Goal: Task Accomplishment & Management: Complete application form

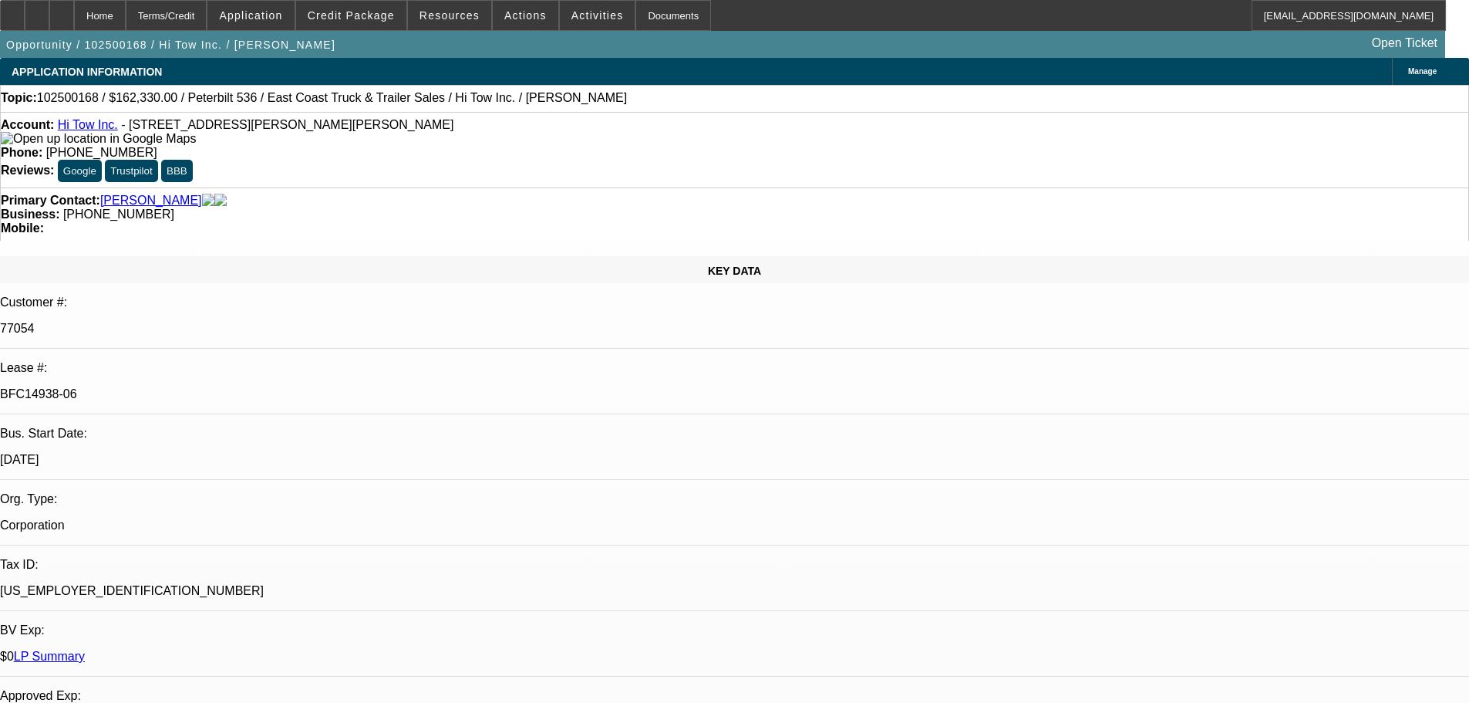
select select "0"
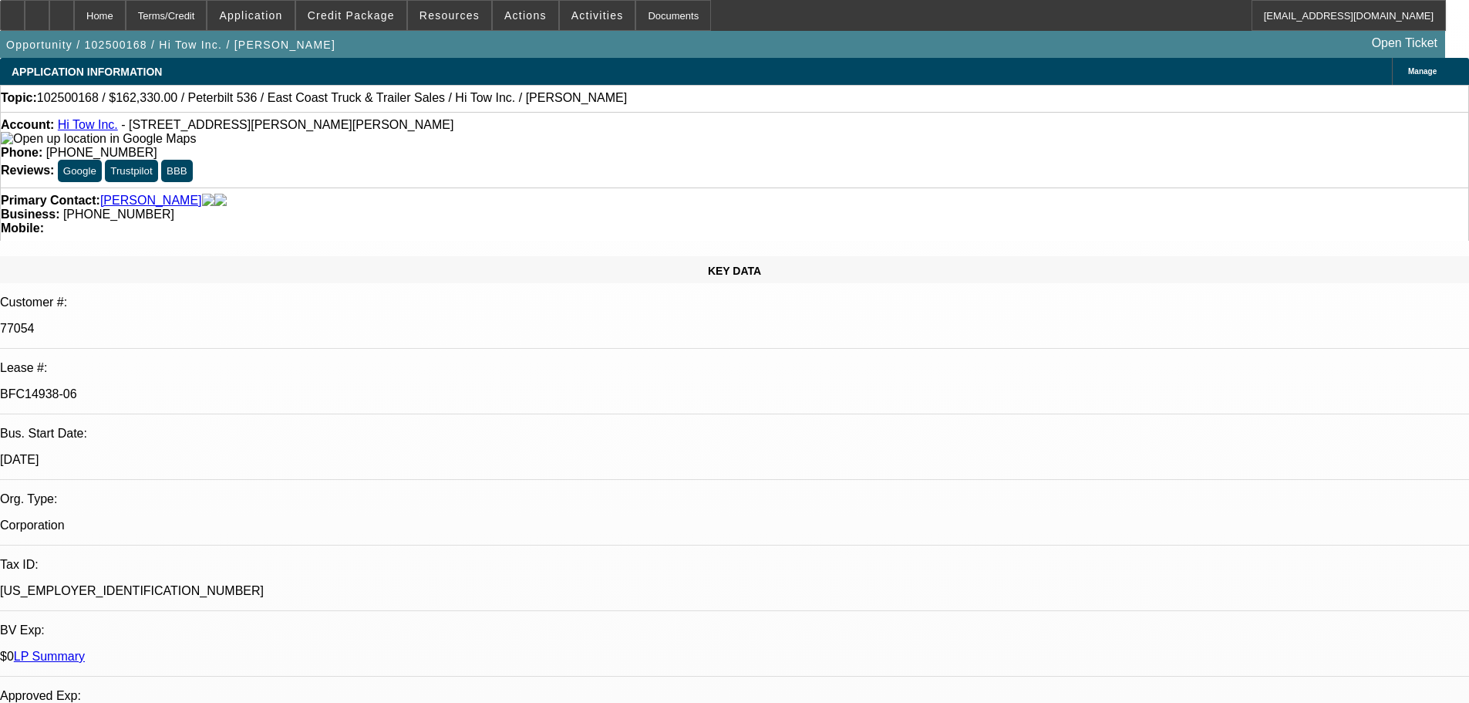
select select "0"
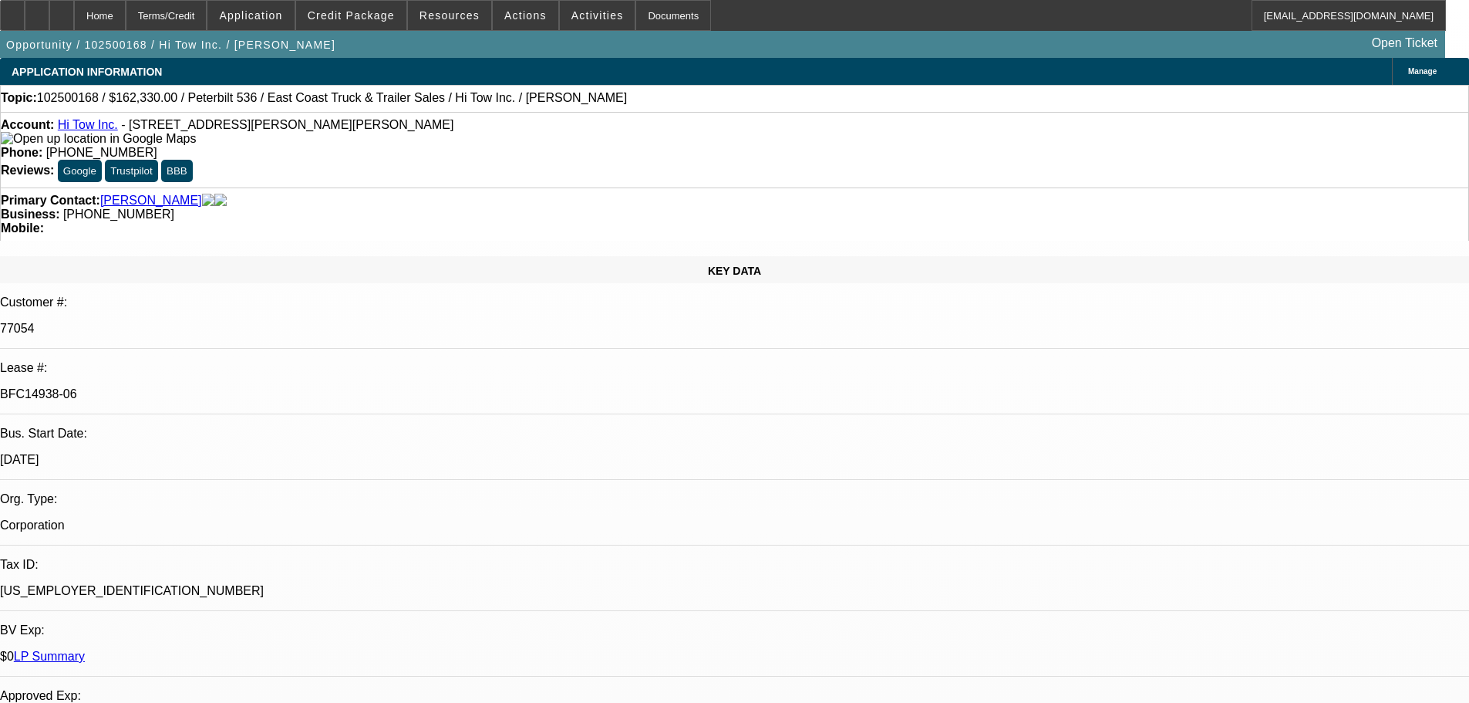
select select "0"
select select "1"
select select "2"
select select "6"
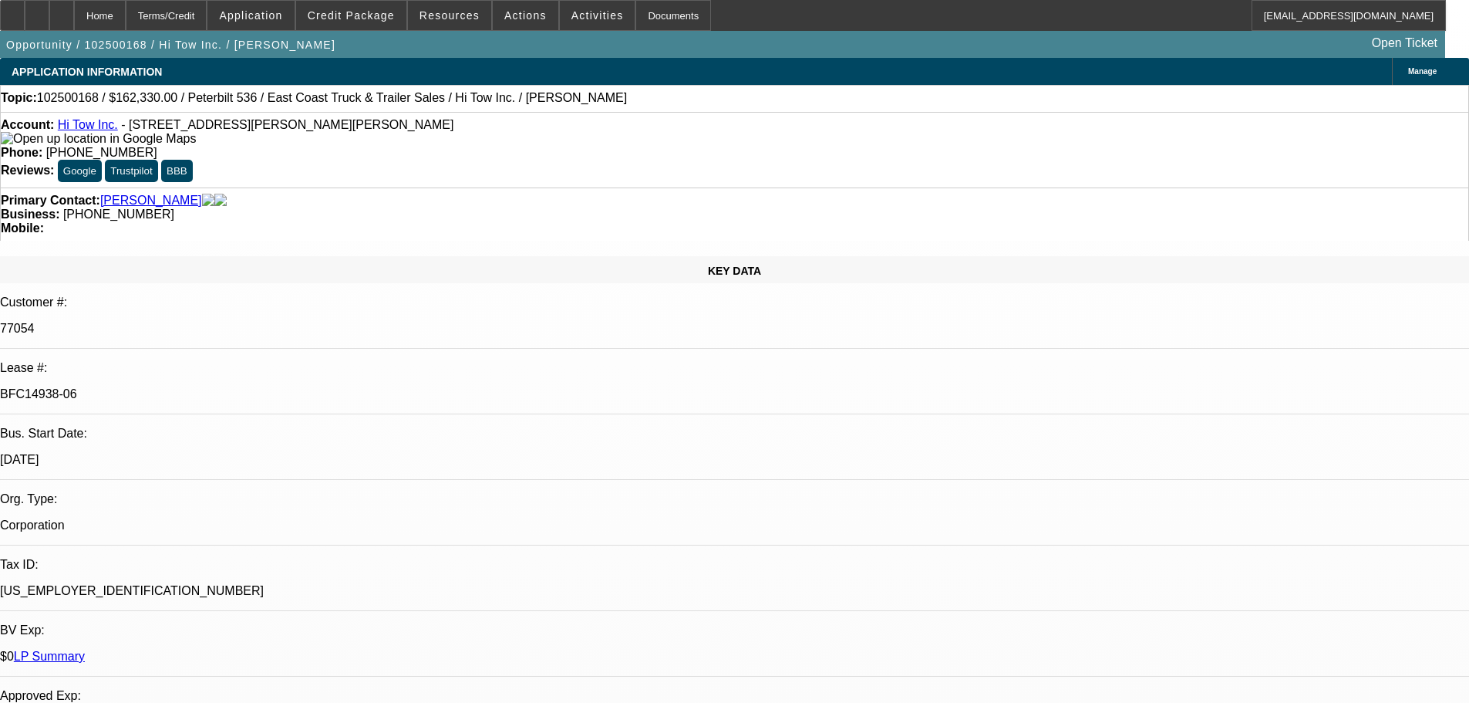
select select "1"
select select "2"
select select "6"
select select "1"
select select "2"
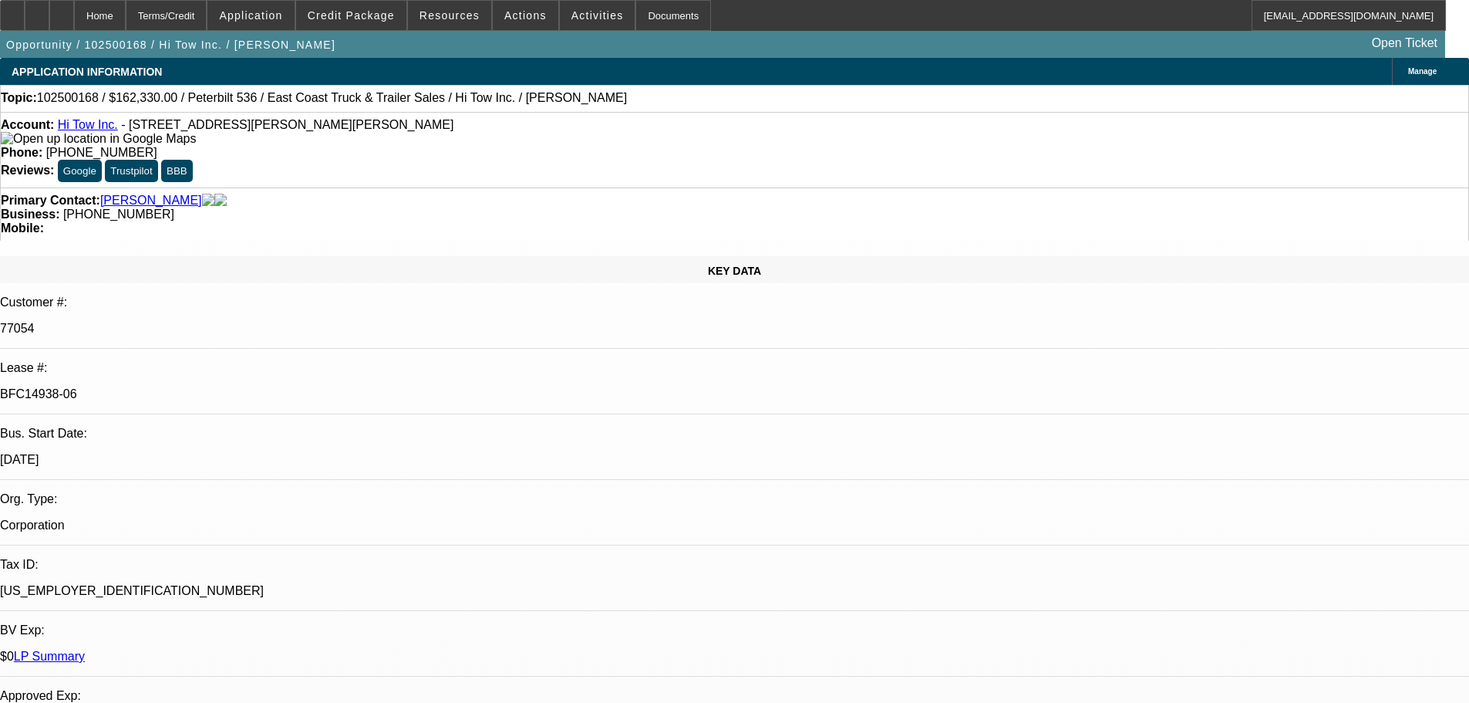
select select "6"
select select "1"
select select "2"
select select "6"
